Goal: Task Accomplishment & Management: Manage account settings

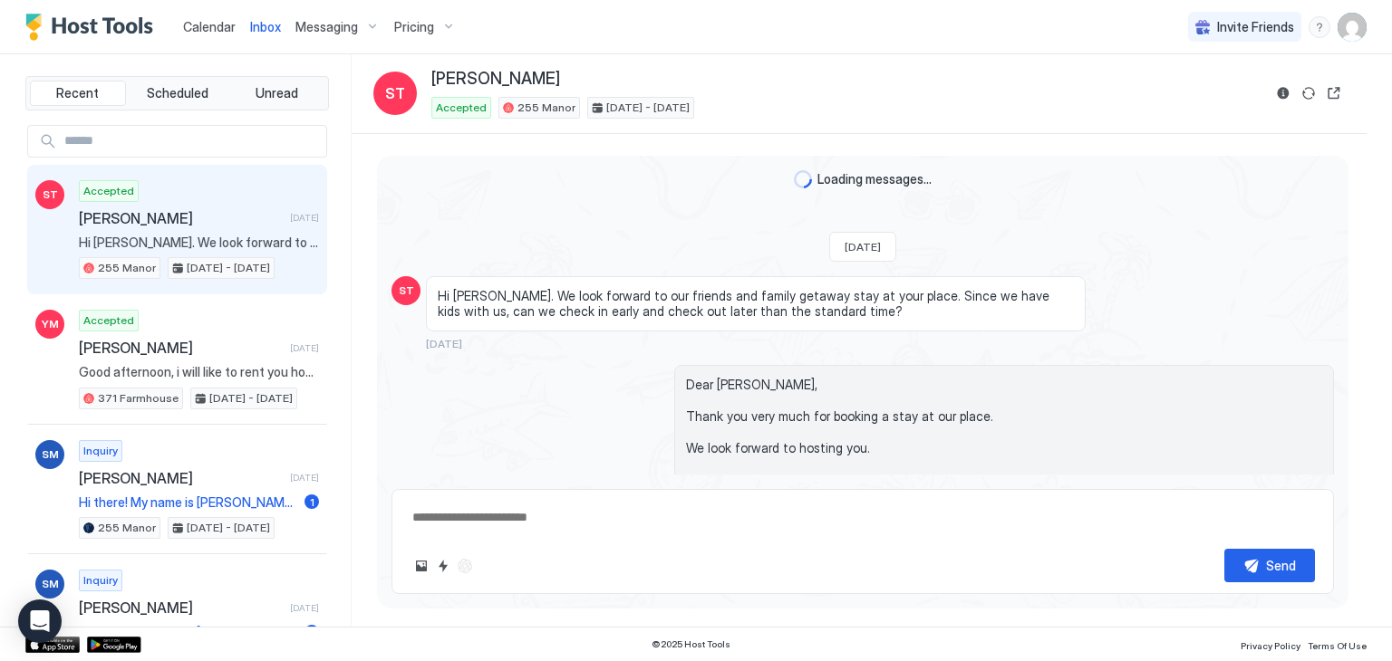
scroll to position [9120, 0]
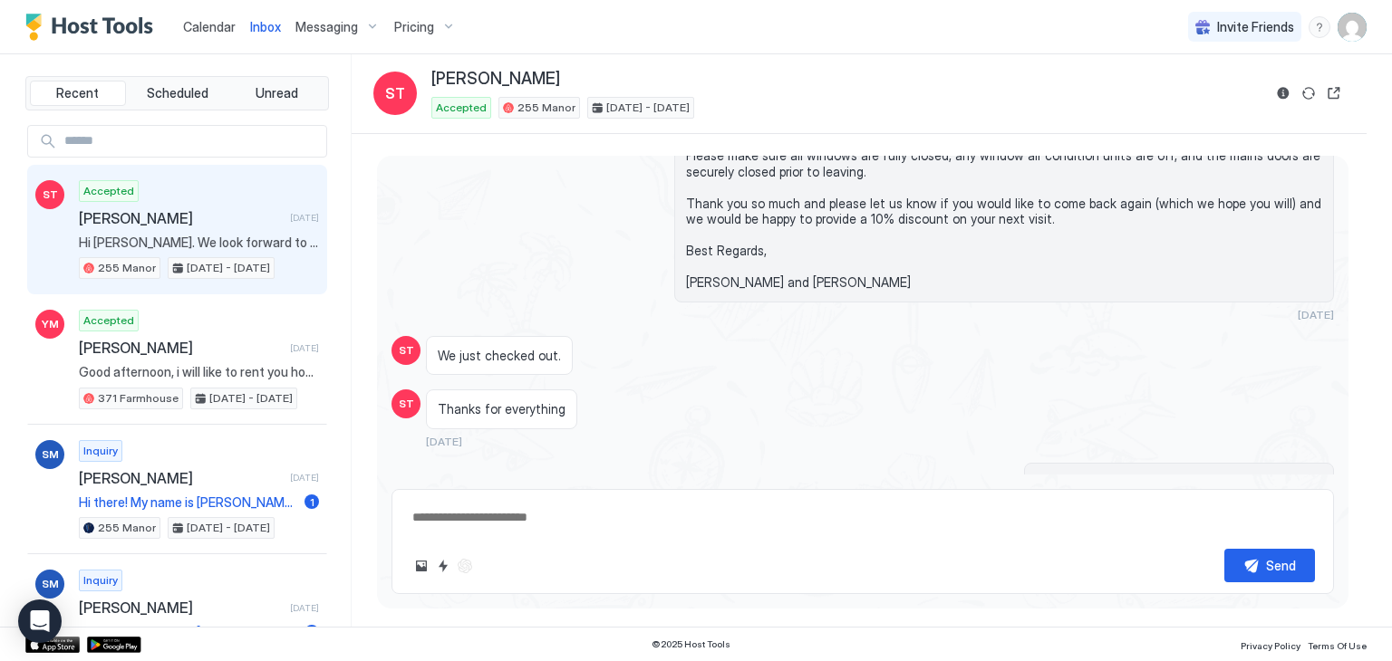
click at [194, 21] on span "Calendar" at bounding box center [209, 26] width 53 height 15
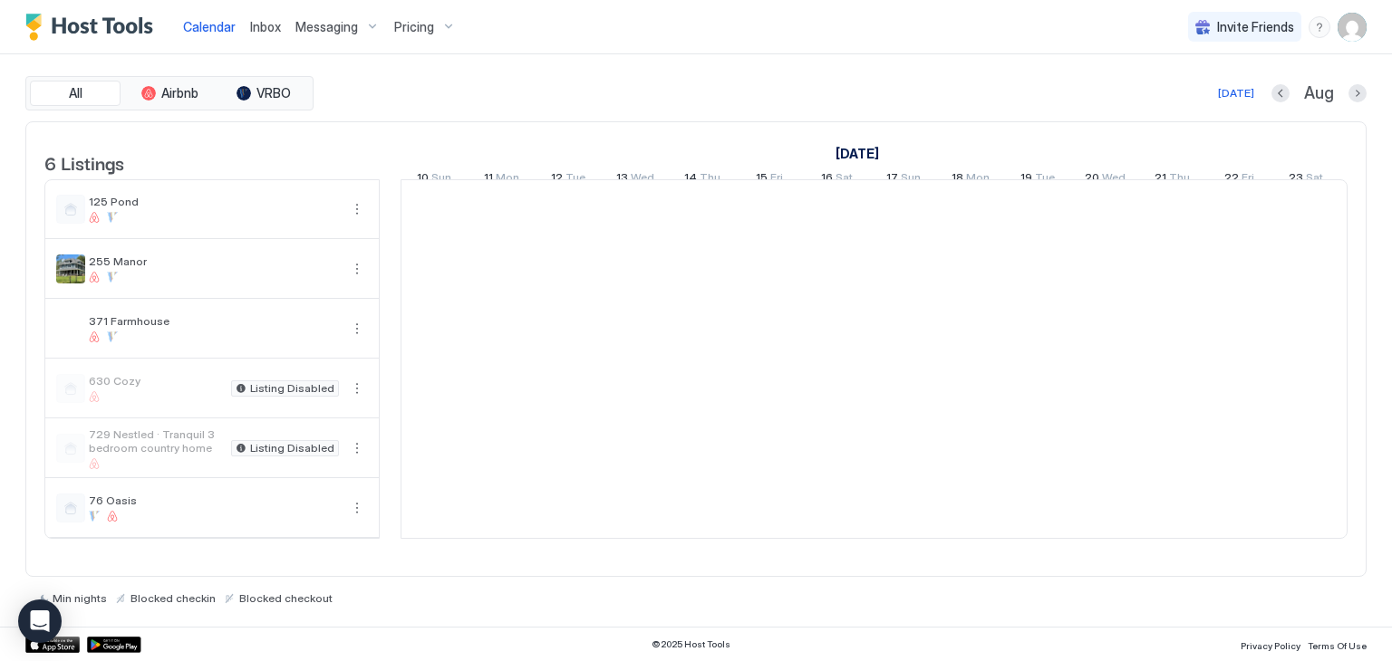
scroll to position [0, 1007]
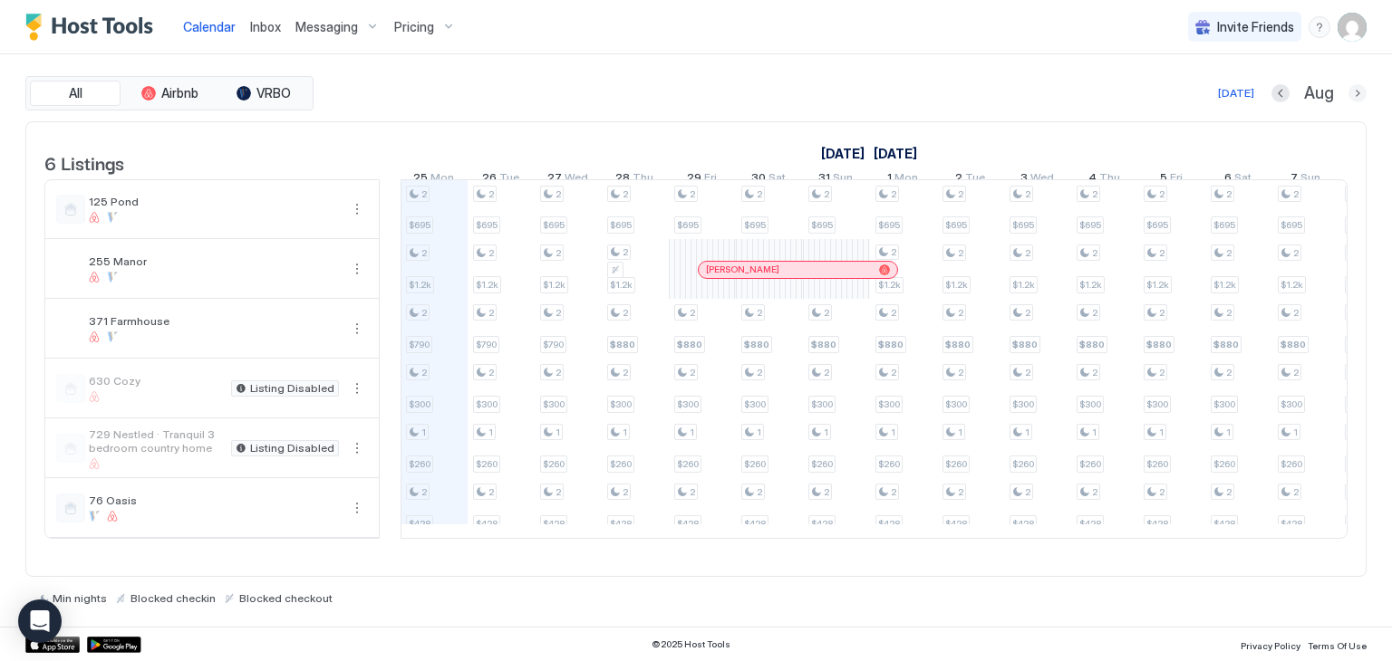
click at [1354, 92] on button "Next month" at bounding box center [1357, 93] width 18 height 18
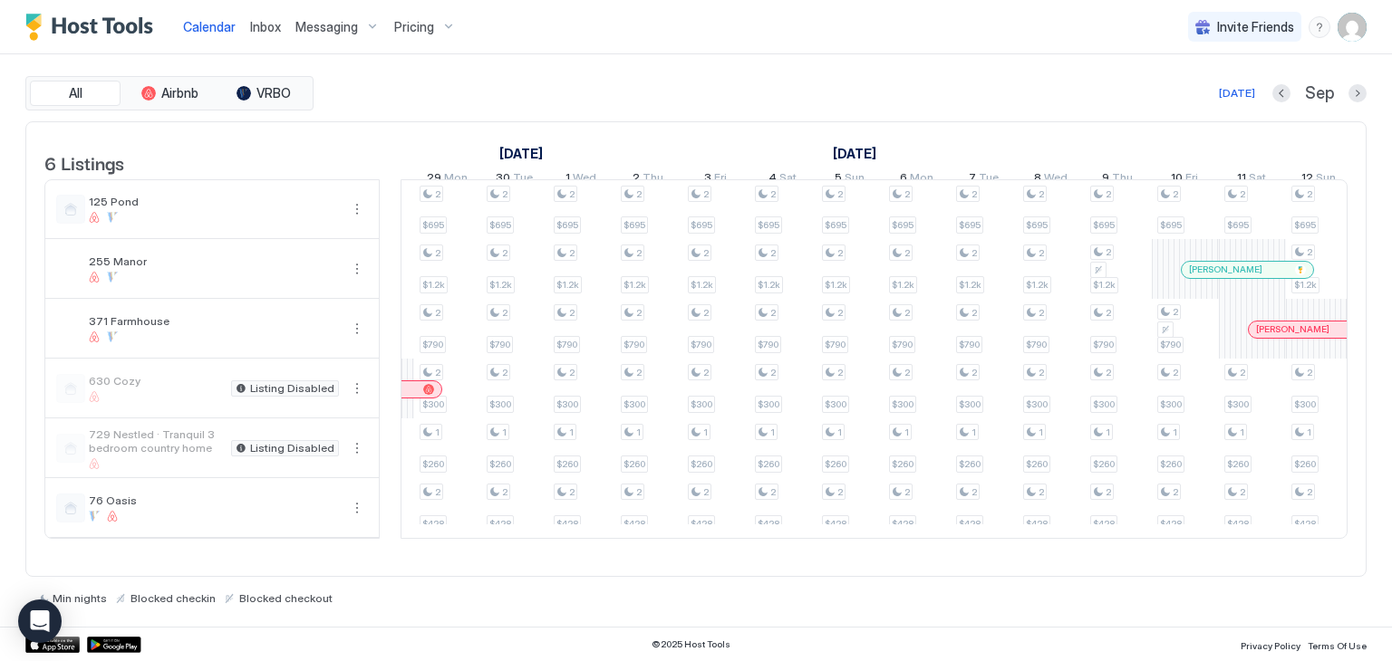
scroll to position [0, 1307]
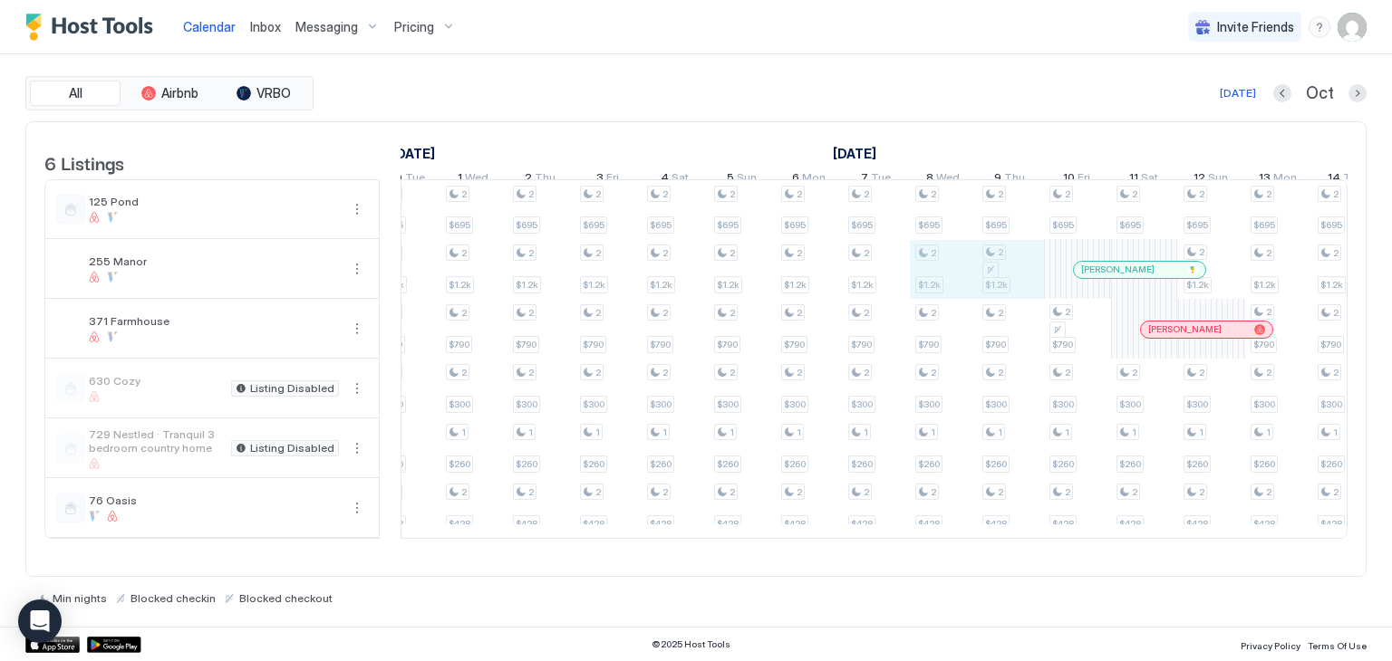
drag, startPoint x: 945, startPoint y: 285, endPoint x: 994, endPoint y: 280, distance: 49.1
click at [994, 280] on div "2 $695 2 $1.2k 2 $790 2 $300 1 $260 2 $428 2 $695 2 $1.2k 2 $790 2 $300 1 $260 …" at bounding box center [842, 359] width 3621 height 358
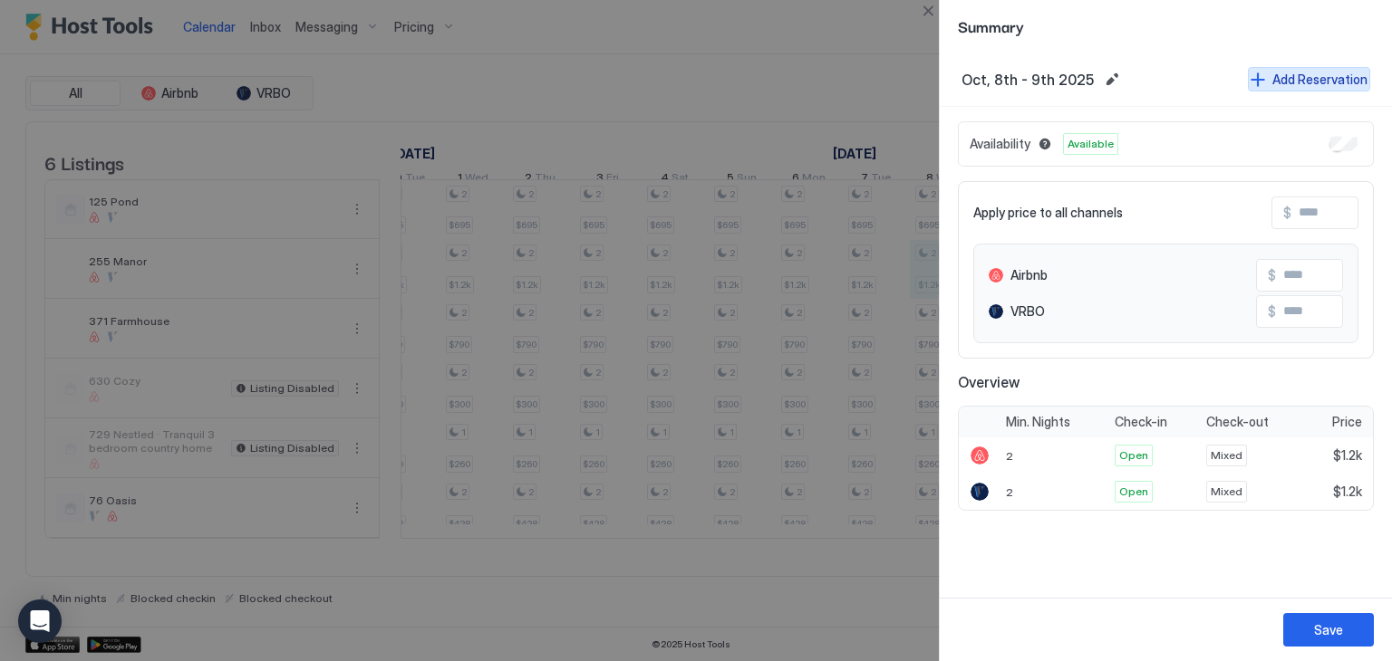
click at [1272, 73] on button "Add Reservation" at bounding box center [1309, 79] width 122 height 24
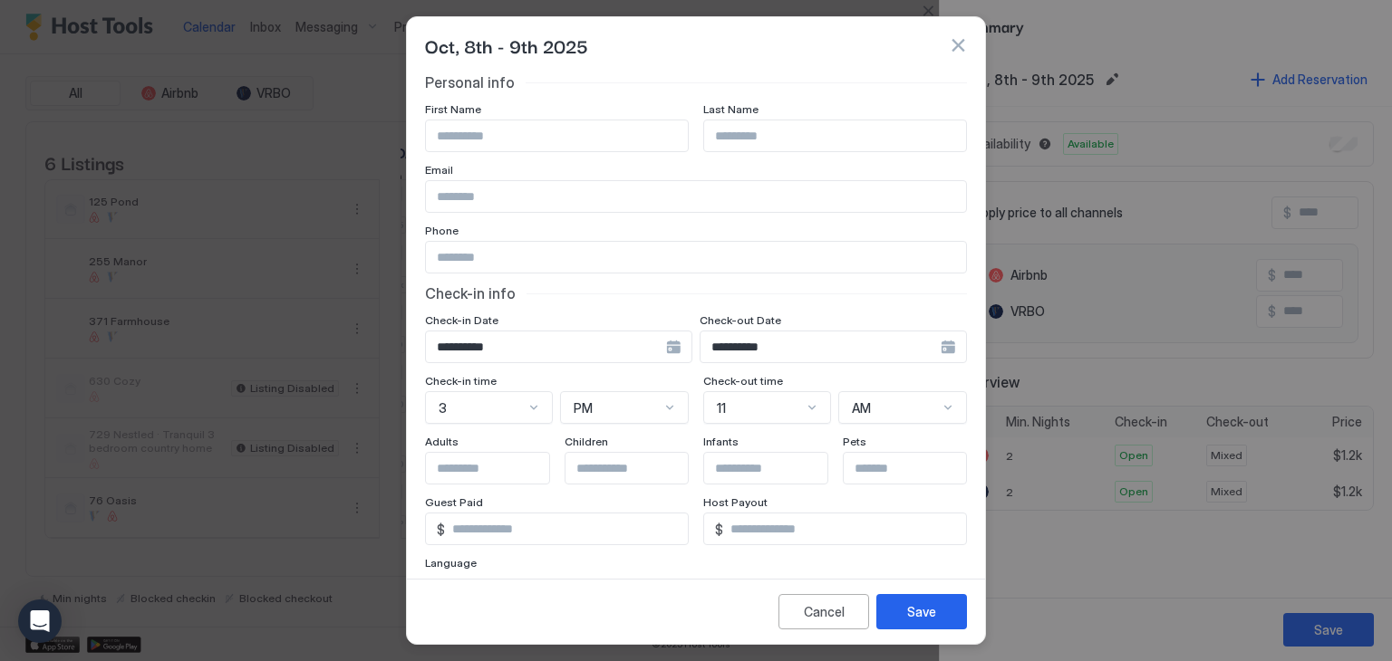
click at [518, 181] on input "Input Field" at bounding box center [696, 196] width 540 height 31
drag, startPoint x: 529, startPoint y: 139, endPoint x: 545, endPoint y: 121, distance: 23.7
click at [529, 138] on input "Input Field" at bounding box center [557, 136] width 262 height 31
type input "***"
type input "*****"
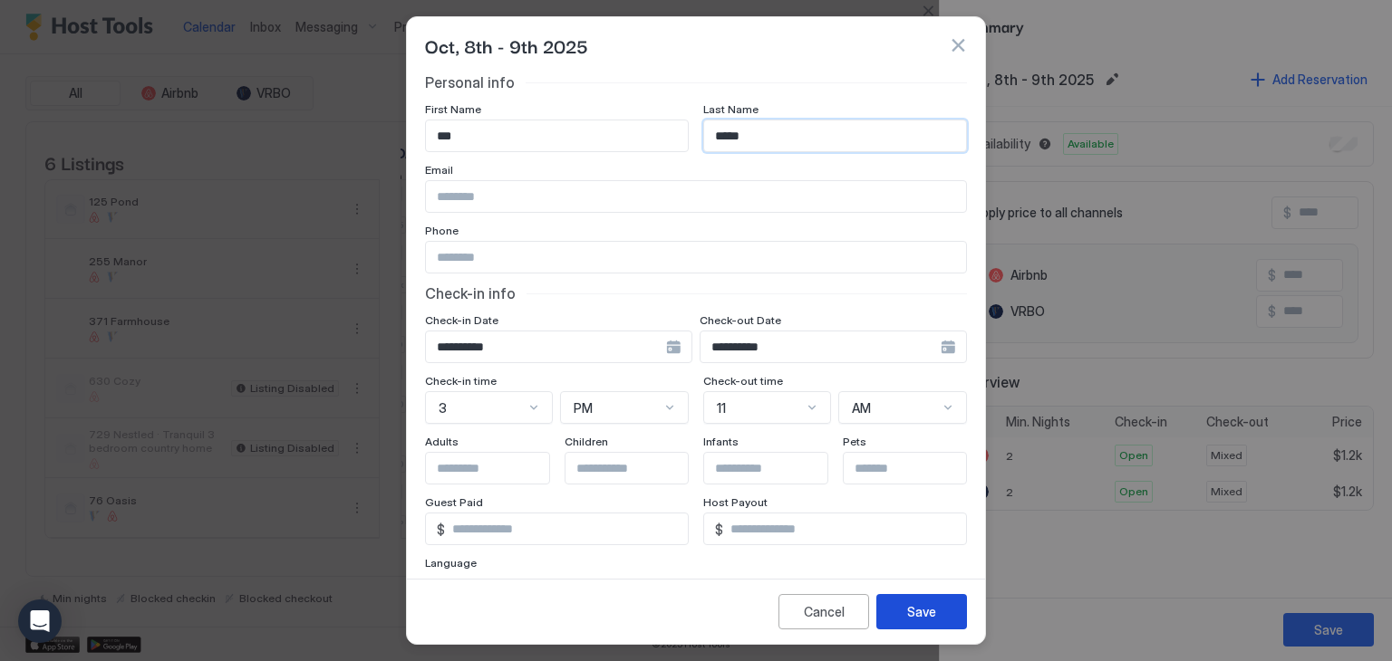
click at [912, 611] on div "Save" at bounding box center [921, 612] width 29 height 19
